Goal: Task Accomplishment & Management: Use online tool/utility

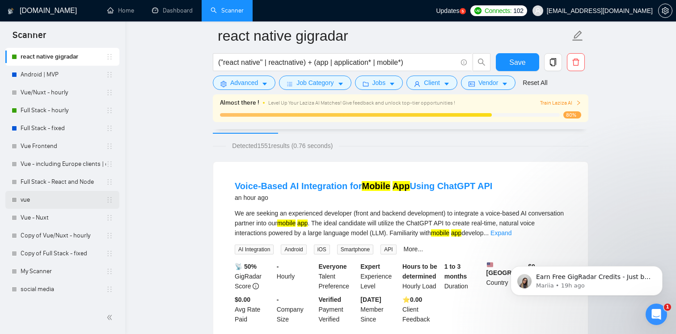
scroll to position [75, 0]
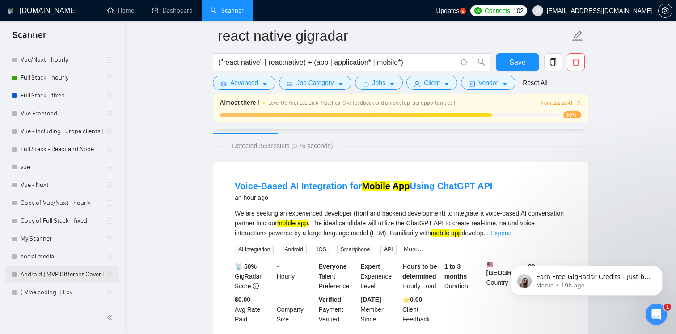
click at [64, 277] on link "Android | MVP Different Cover Letter" at bounding box center [63, 275] width 85 height 18
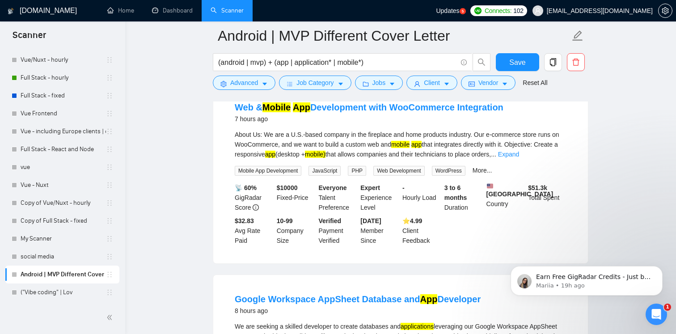
scroll to position [106, 0]
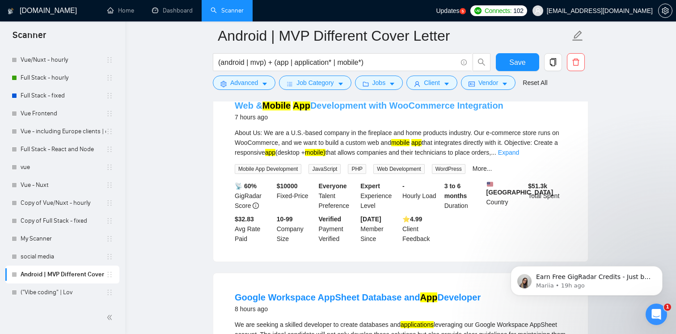
click at [379, 110] on link "Web & Mobile App Development with WooCommerce Integration" at bounding box center [369, 106] width 269 height 10
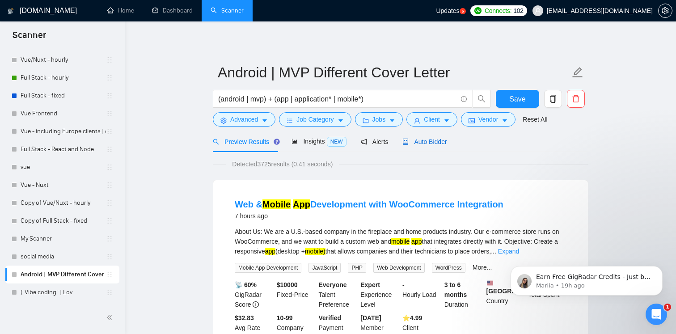
click at [426, 140] on span "Auto Bidder" at bounding box center [424, 141] width 44 height 7
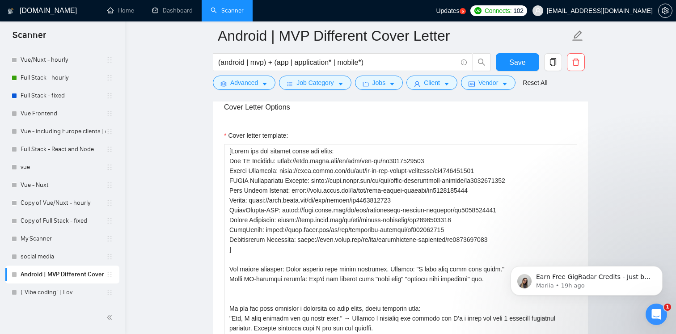
scroll to position [1029, 0]
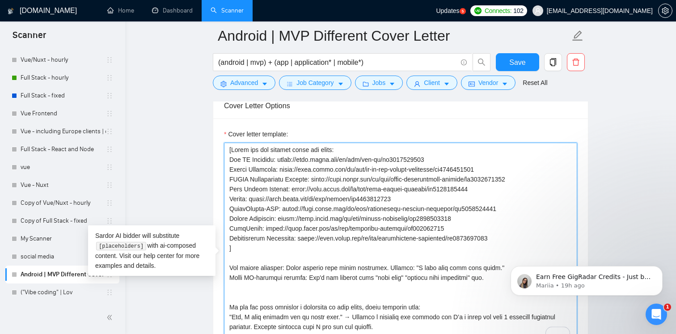
drag, startPoint x: 523, startPoint y: 194, endPoint x: 314, endPoint y: 190, distance: 209.3
click at [314, 190] on textarea "Cover letter template:" at bounding box center [400, 243] width 353 height 201
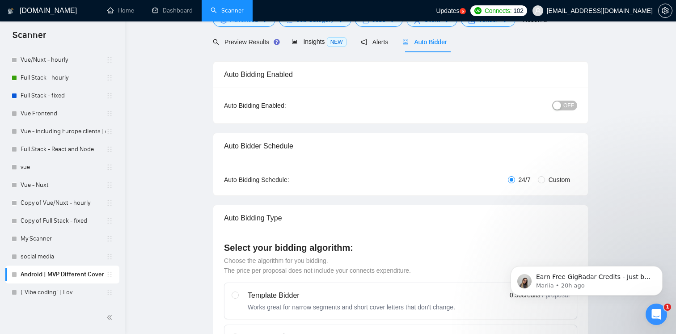
scroll to position [0, 0]
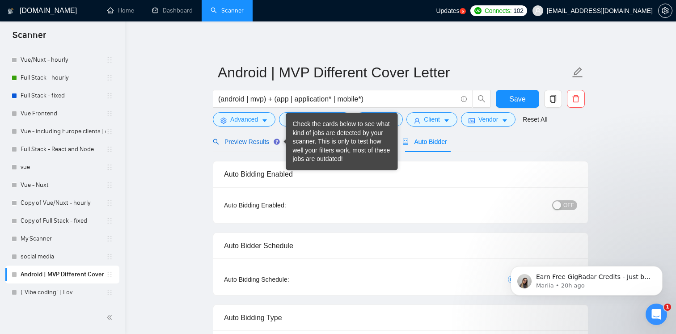
click at [258, 144] on span "Preview Results" at bounding box center [245, 141] width 64 height 7
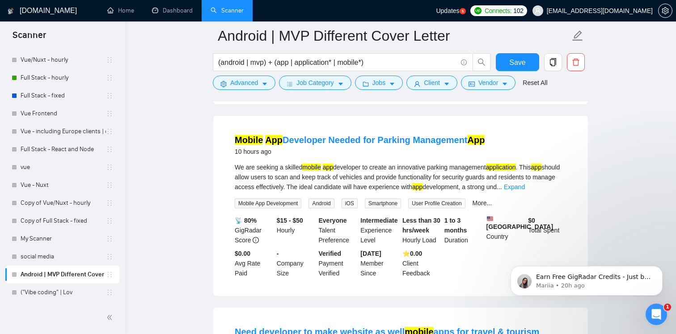
scroll to position [457, 0]
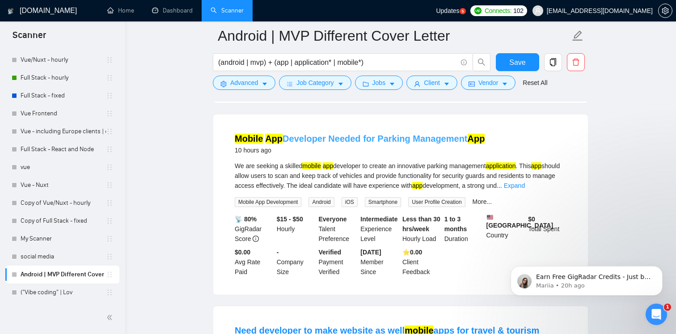
click at [394, 144] on link "Mobile App Developer Needed for Parking Management App" at bounding box center [360, 139] width 250 height 10
